Goal: Navigation & Orientation: Find specific page/section

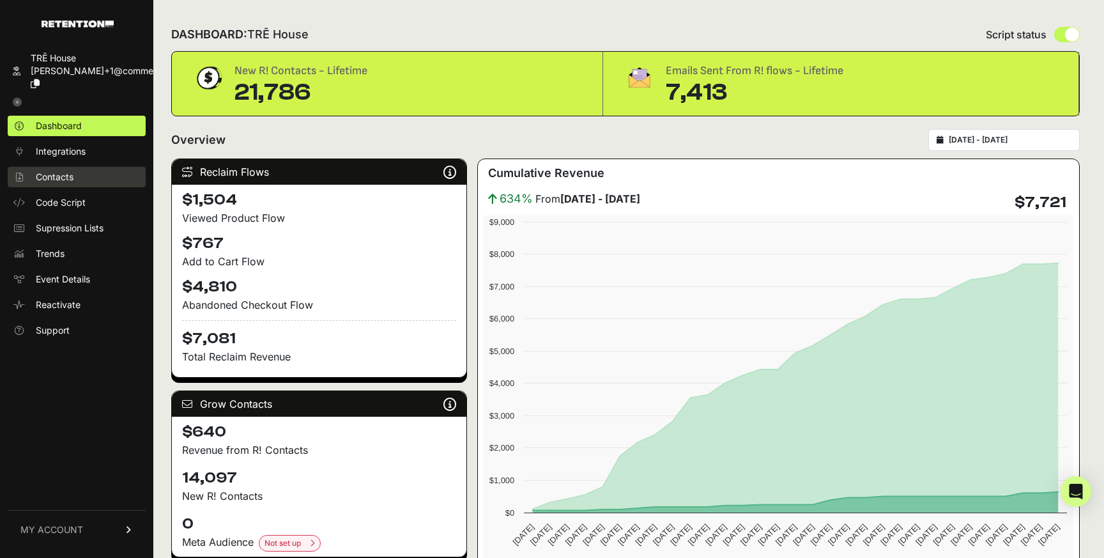
click at [91, 167] on link "Contacts" at bounding box center [77, 177] width 138 height 20
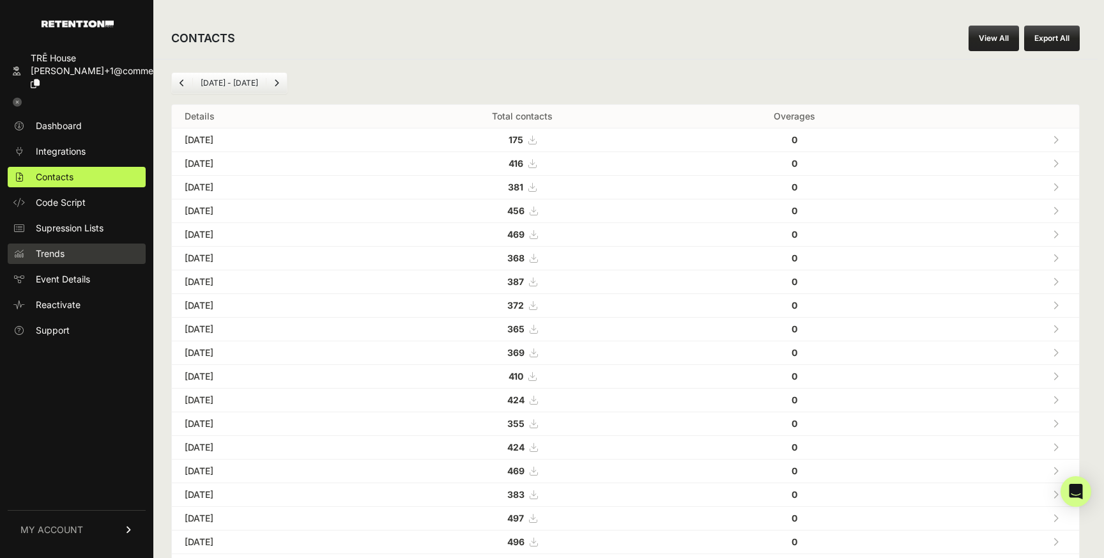
click at [70, 247] on link "Trends" at bounding box center [77, 253] width 138 height 20
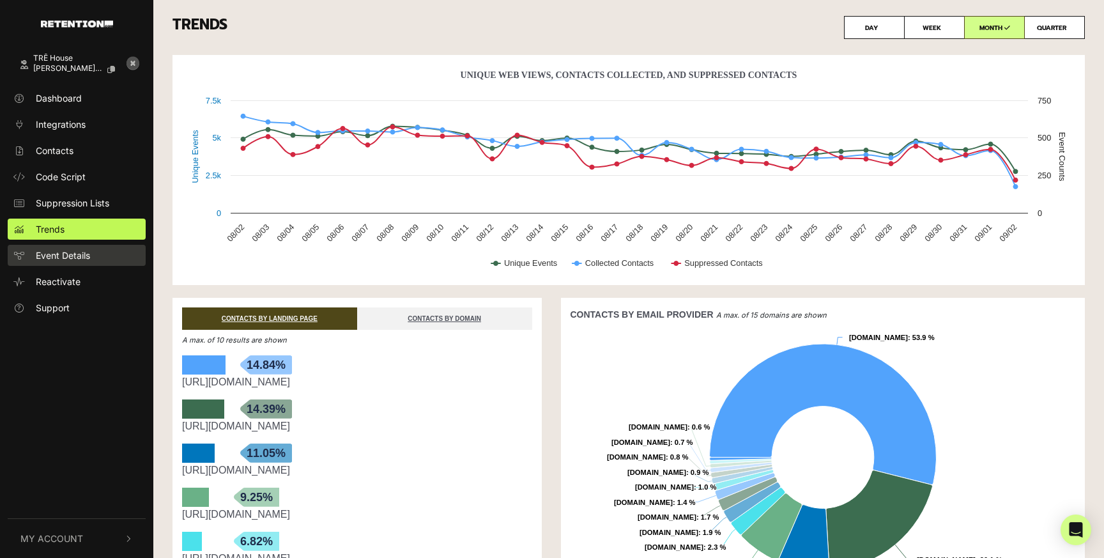
click at [82, 262] on link "Event Details" at bounding box center [77, 255] width 138 height 21
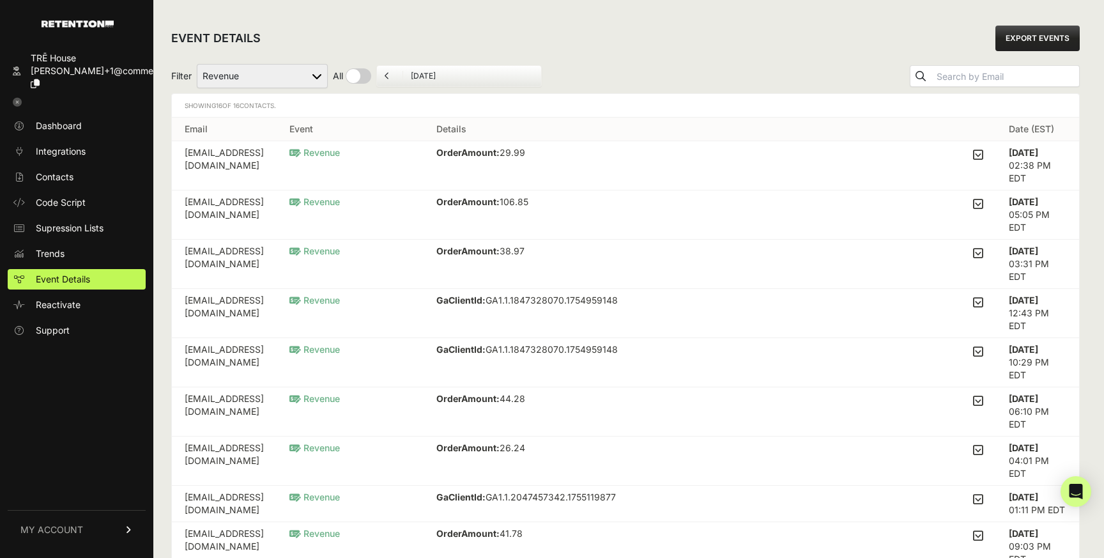
click at [77, 298] on span "Reactivate" at bounding box center [58, 304] width 45 height 13
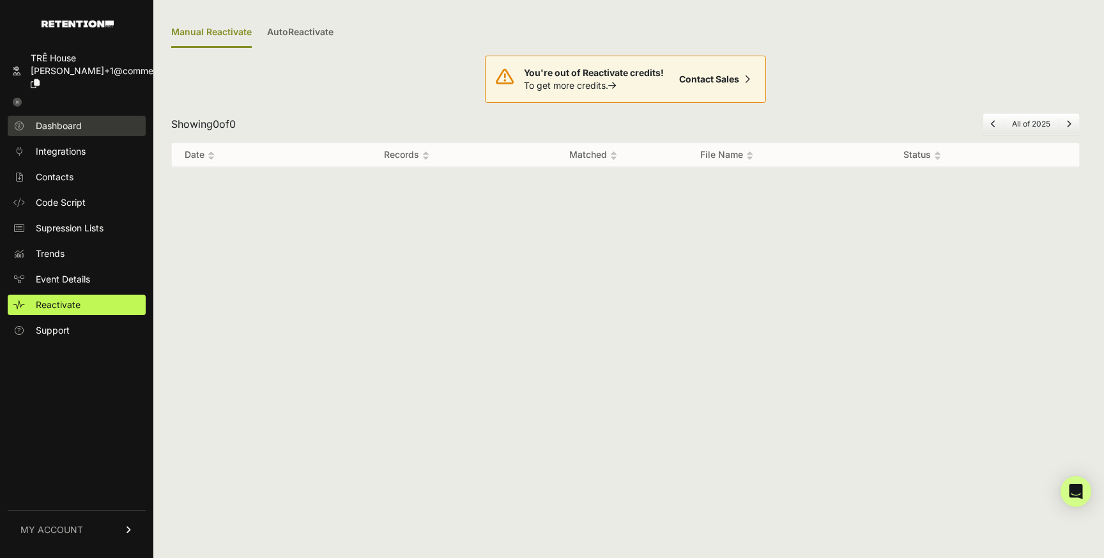
click at [93, 116] on link "Dashboard" at bounding box center [77, 126] width 138 height 20
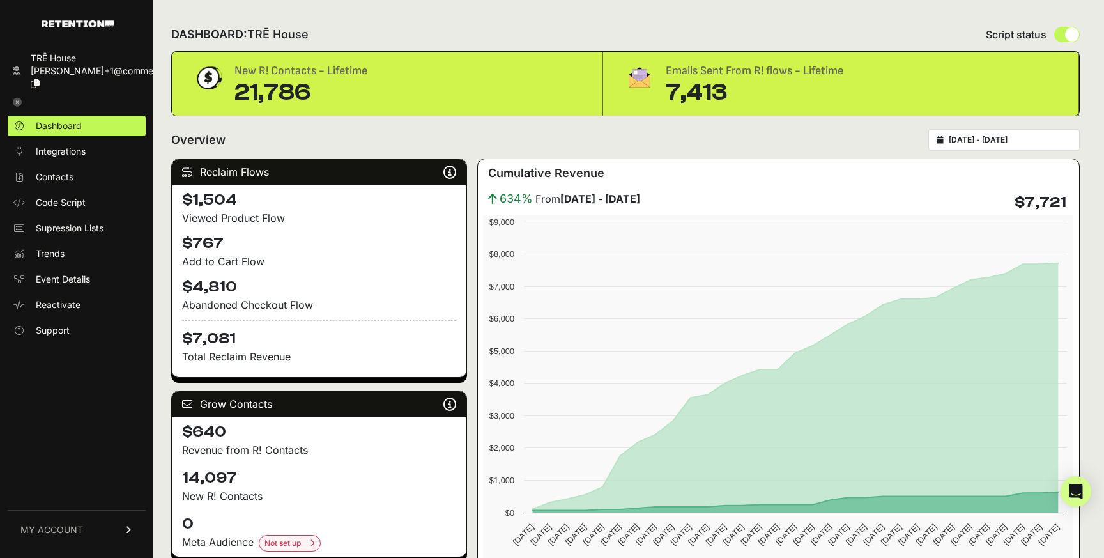
click at [1039, 145] on div "[DATE] - [DATE]" at bounding box center [1003, 140] width 151 height 22
click at [955, 136] on div "2025-08-03 - 2025-09-02" at bounding box center [1003, 140] width 151 height 22
click at [790, 162] on div "Cumulative Revenue 634% From July 03 - August 02 $7,721 Created with Highcharts…" at bounding box center [778, 377] width 602 height 438
click at [962, 139] on input "2025-08-03 - 2025-09-02" at bounding box center [1010, 140] width 123 height 10
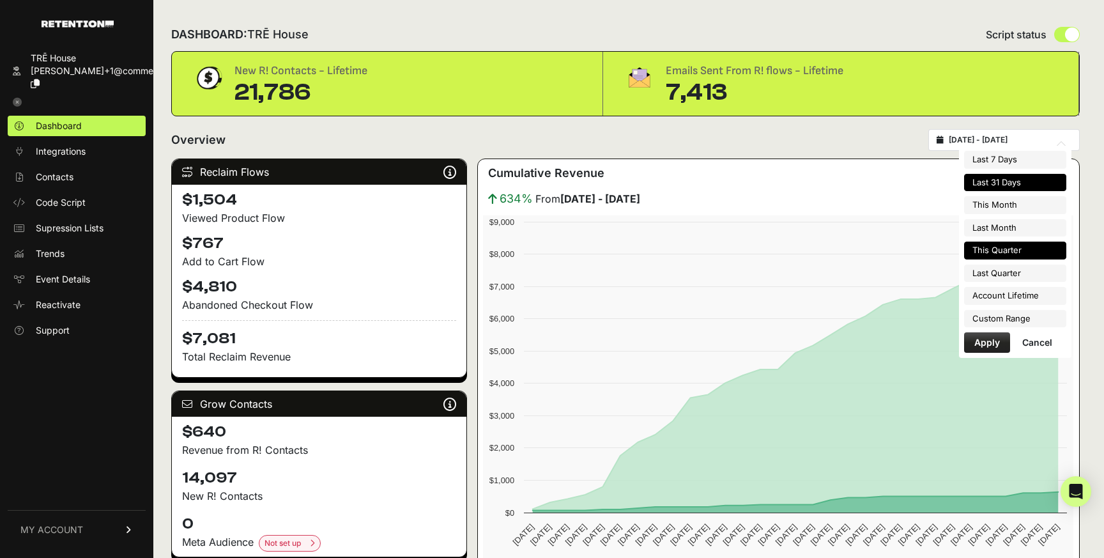
click at [1027, 258] on li "This Quarter" at bounding box center [1015, 250] width 102 height 18
type input "2025-07-01 - 2025-09-30"
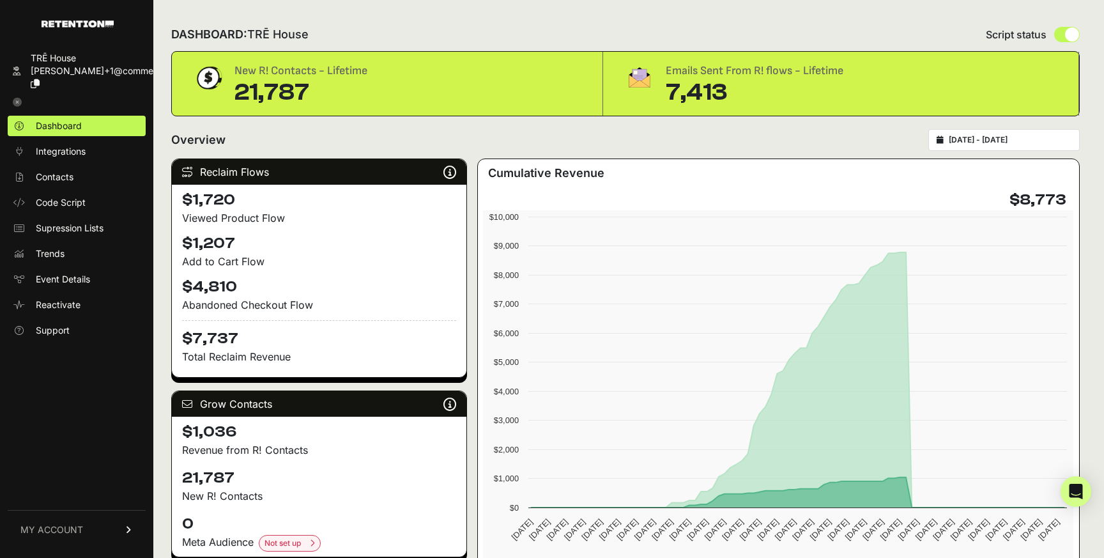
click at [957, 143] on div "[DATE] - [DATE]" at bounding box center [1003, 140] width 151 height 22
click at [996, 142] on input "2025-07-01 - 2025-09-30" at bounding box center [1010, 140] width 123 height 10
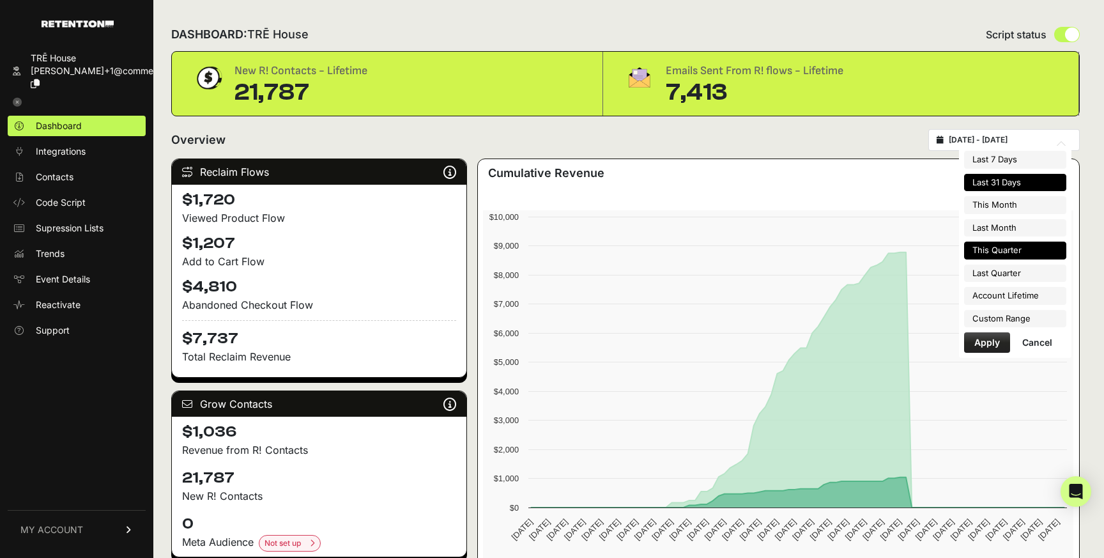
click at [1005, 182] on li "Last 31 Days" at bounding box center [1015, 183] width 102 height 18
type input "2025-08-03 - 2025-09-02"
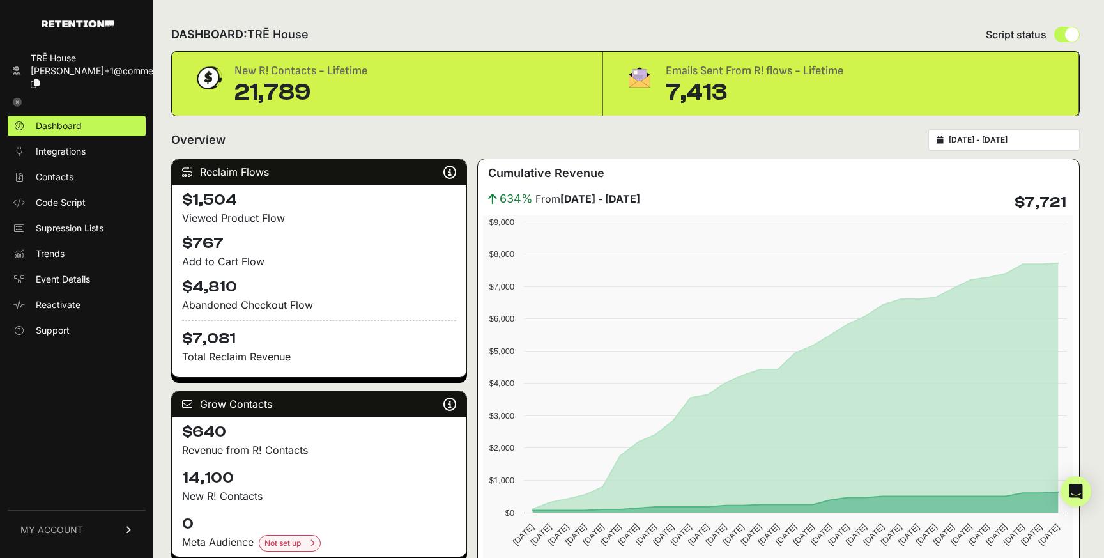
click at [20, 98] on icon at bounding box center [17, 102] width 9 height 9
